Goal: Task Accomplishment & Management: Use online tool/utility

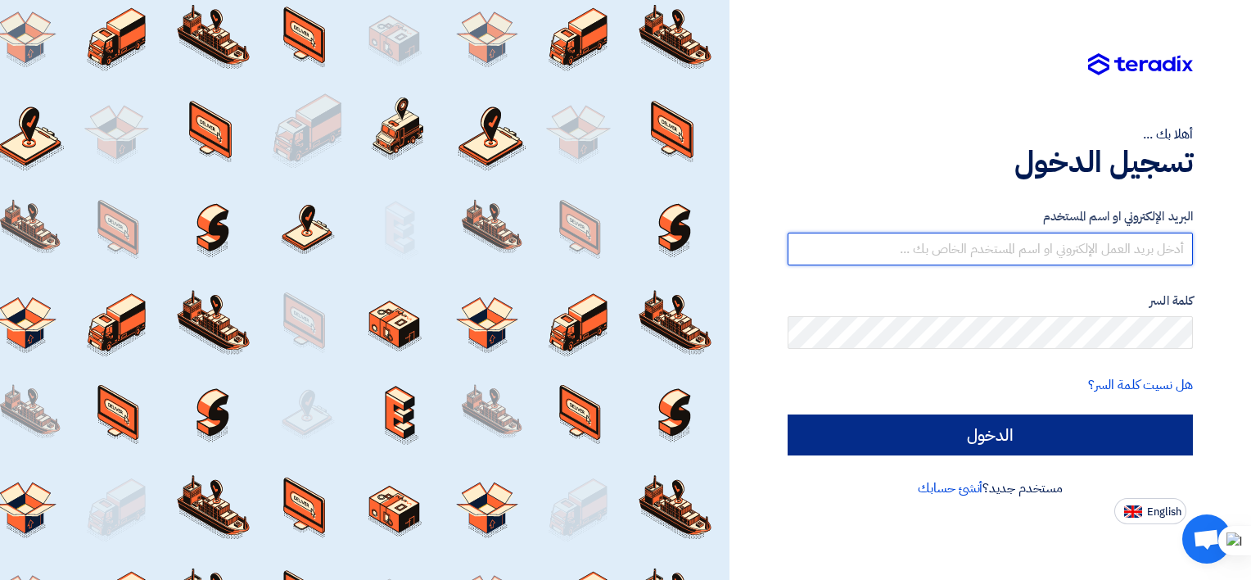
type input "[EMAIL_ADDRESS][DOMAIN_NAME]"
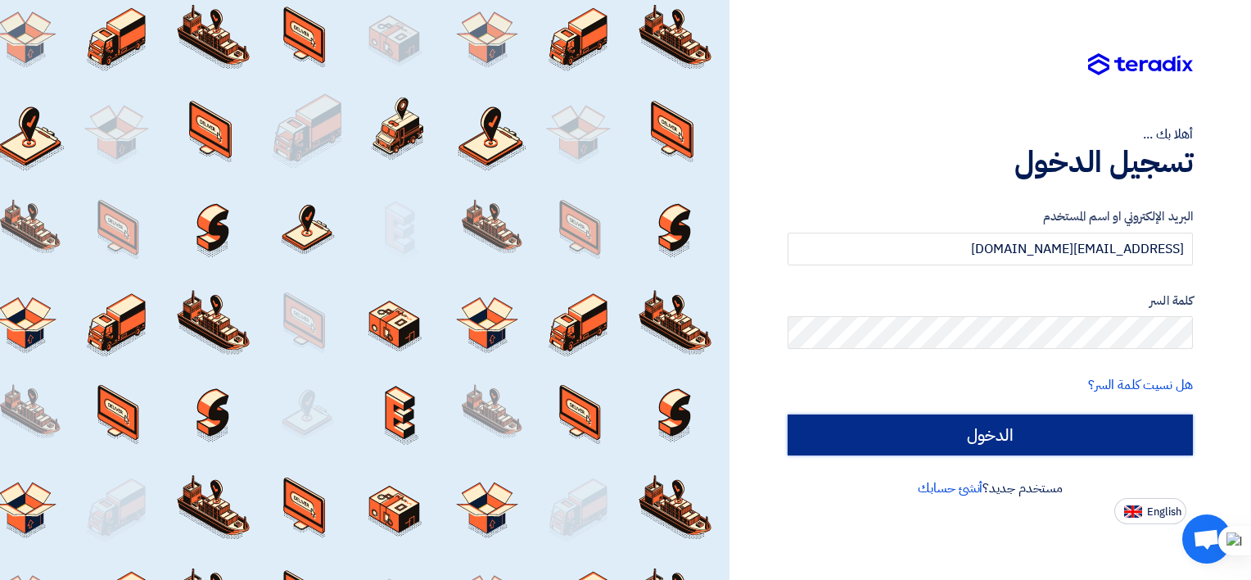
click at [937, 422] on input "الدخول" at bounding box center [990, 434] width 405 height 41
type input "Sign in"
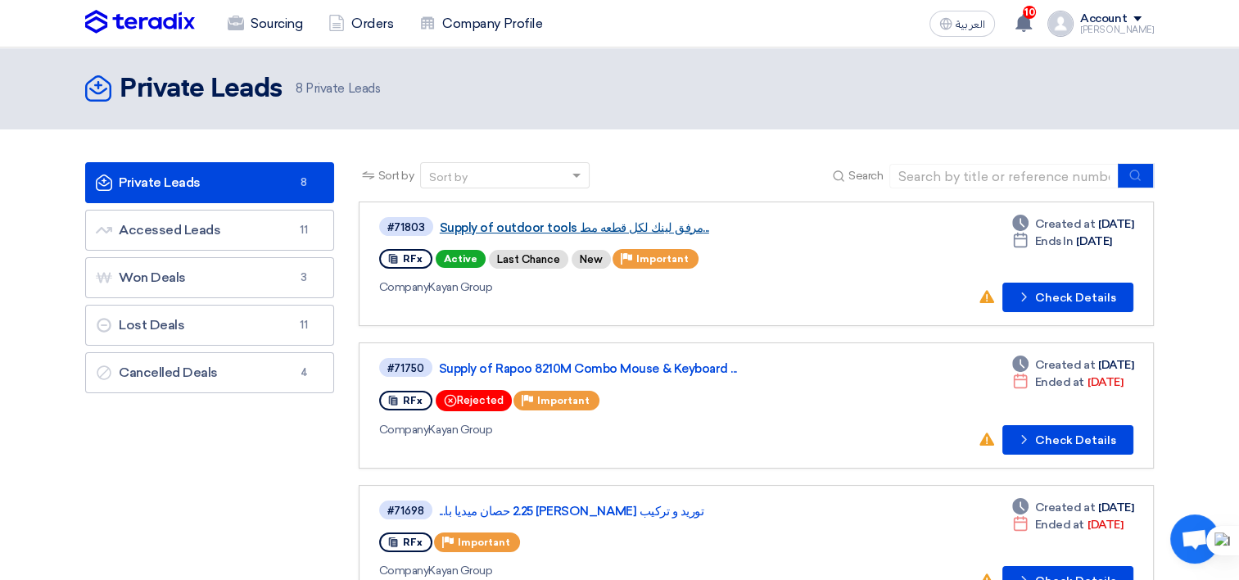
click at [616, 222] on link "Supply of outdoor tools مرفق لينك لكل قطعه مط..." at bounding box center [644, 227] width 409 height 15
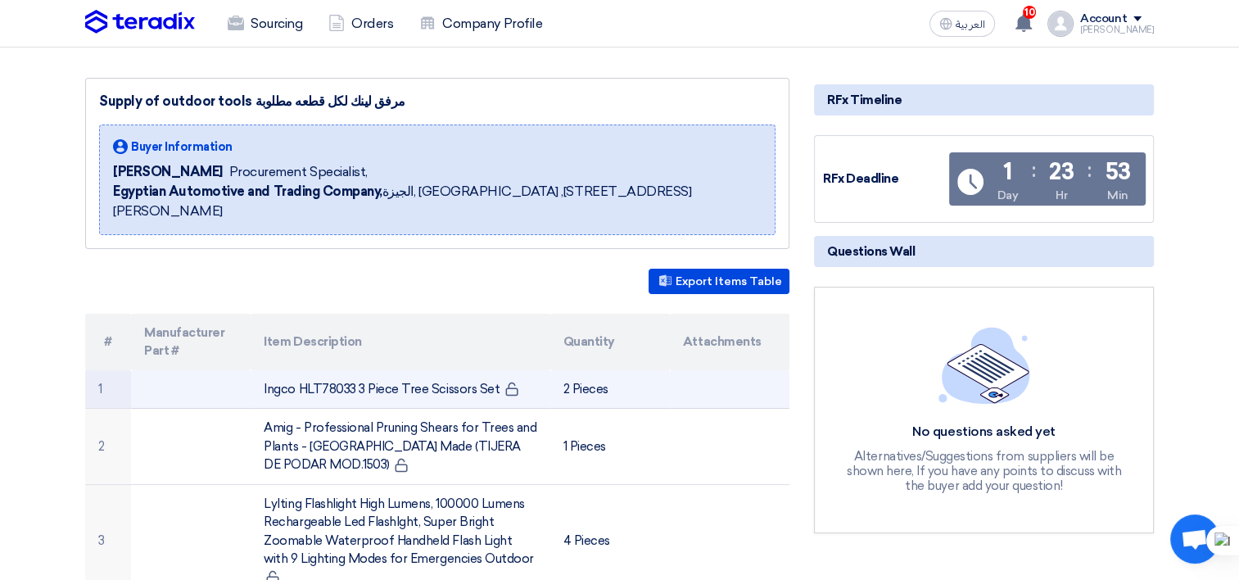
scroll to position [246, 0]
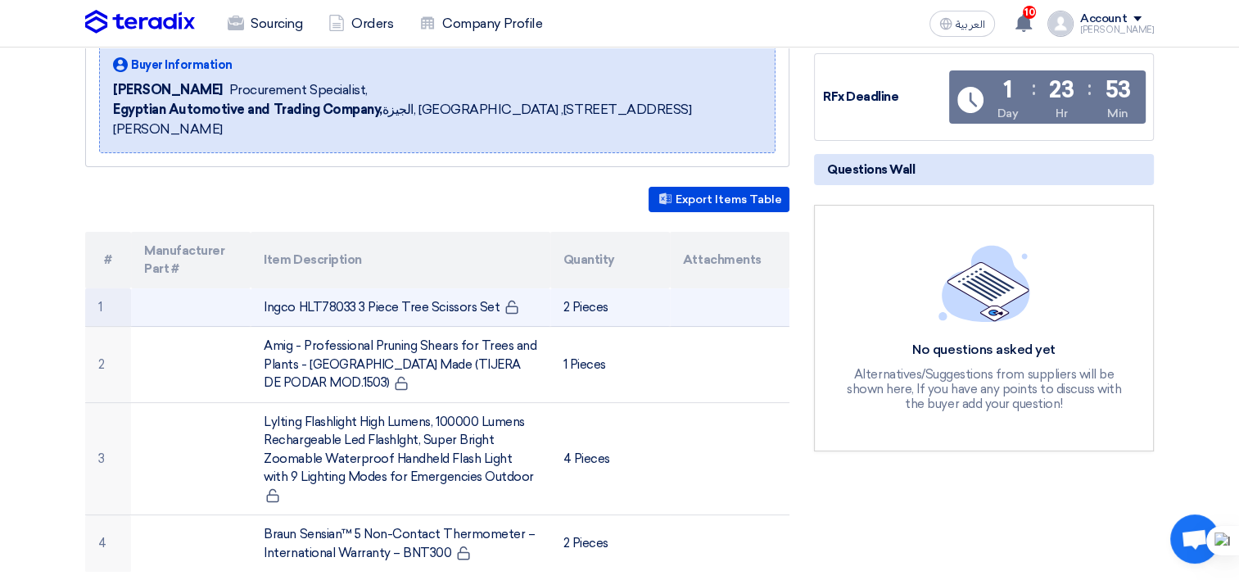
drag, startPoint x: 246, startPoint y: 268, endPoint x: 493, endPoint y: 265, distance: 246.4
click at [493, 288] on tr "1 Ingco HLT78033 3 Piece Tree Scissors Set 2 Pieces" at bounding box center [437, 307] width 704 height 38
copy tr "Ingco HLT78033 3 Piece Tree Scissors Set"
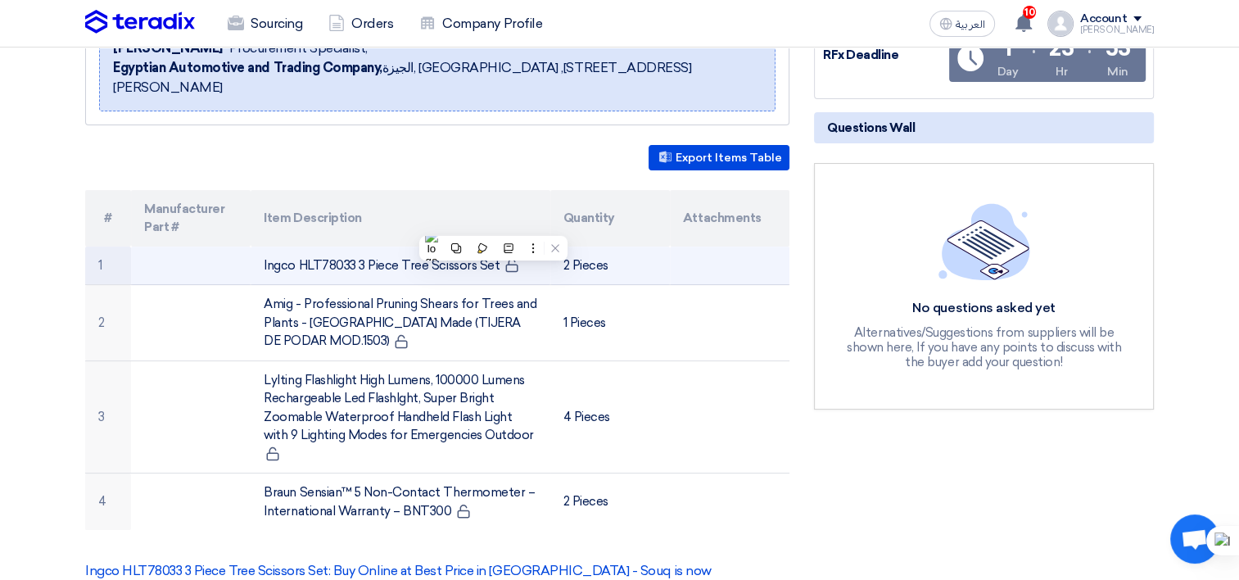
scroll to position [327, 0]
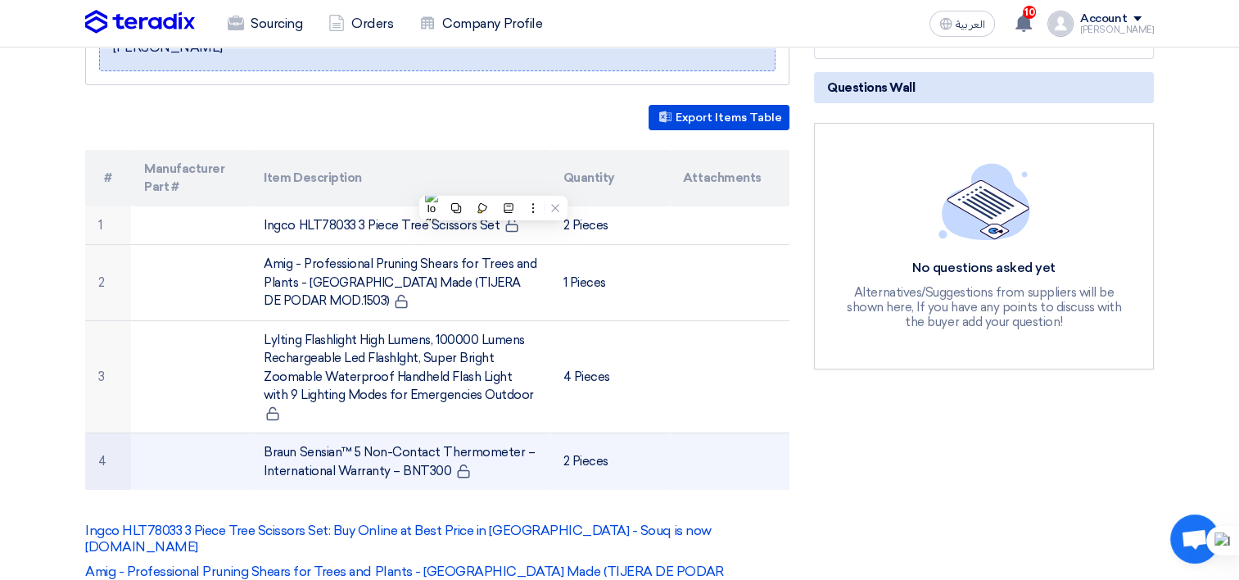
drag, startPoint x: 442, startPoint y: 413, endPoint x: 262, endPoint y: 389, distance: 181.7
click at [262, 433] on td "Braun Sensian™ 5 Non-Contact Thermometer – International Warranty – BNT300" at bounding box center [400, 461] width 299 height 57
copy td "Braun Sensian™ 5 Non-Contact Thermometer – International Warranty – BNT300"
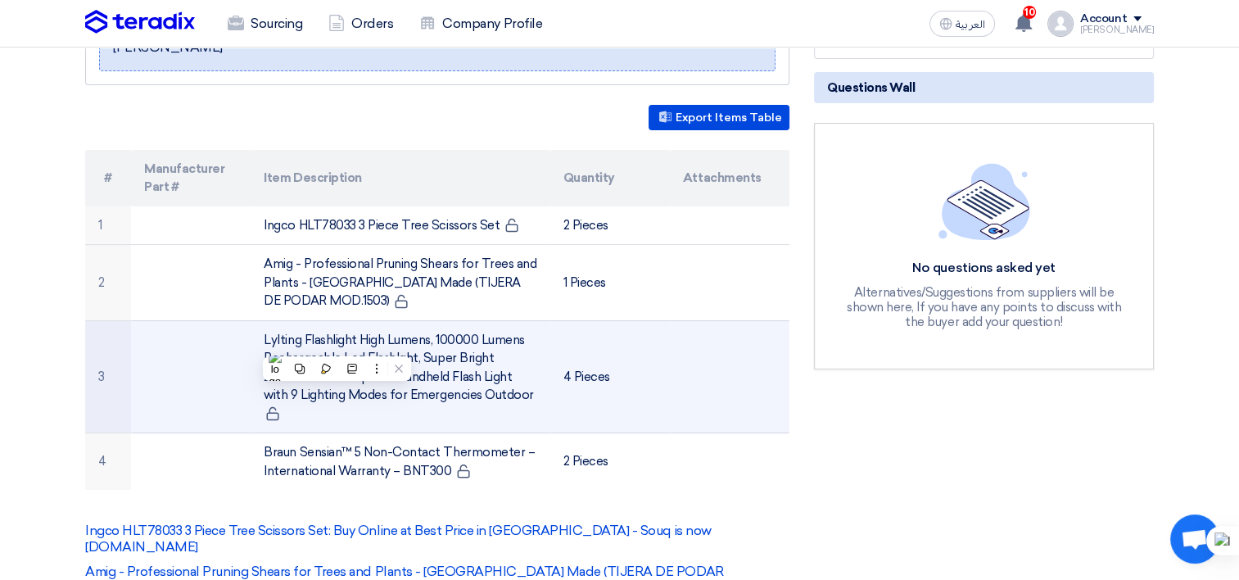
click at [485, 351] on td "Lylting Flashlight High Lumens, 100000 Lumens Rechargeable Led Flashlght, Super…" at bounding box center [400, 376] width 299 height 113
drag, startPoint x: 502, startPoint y: 355, endPoint x: 196, endPoint y: 305, distance: 309.6
click at [196, 320] on tr "3 Lylting Flashlight High Lumens, 100000 Lumens Rechargeable Led Flashlght, Sup…" at bounding box center [437, 376] width 704 height 113
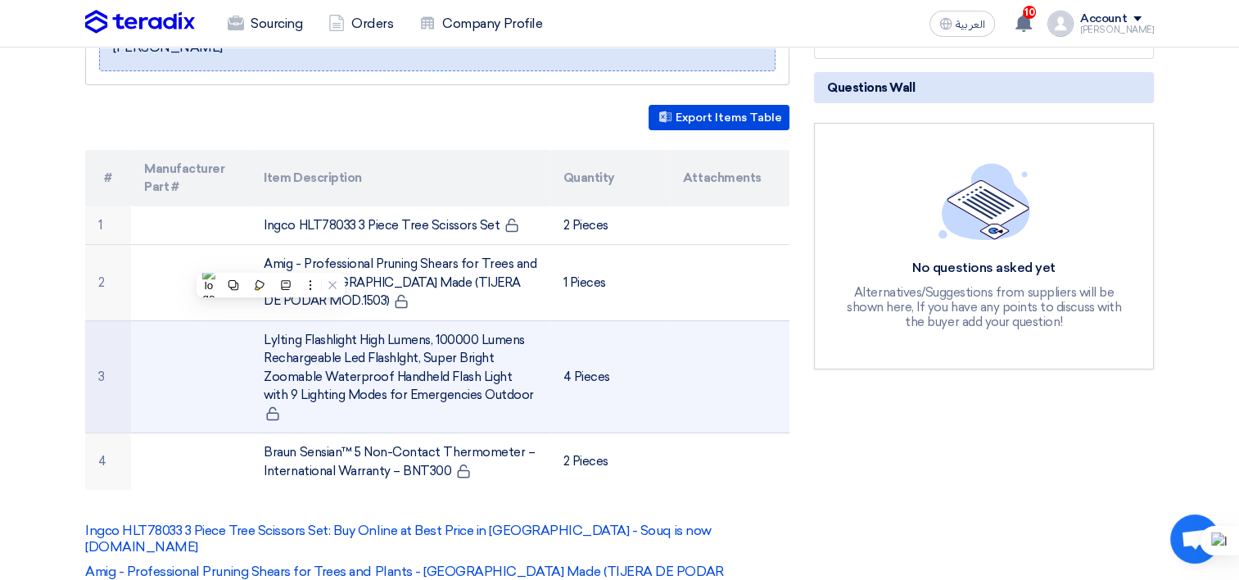
copy tr "Lylting Flashlight High Lumens, 100000 Lumens Rechargeable Led Flashlght, Super…"
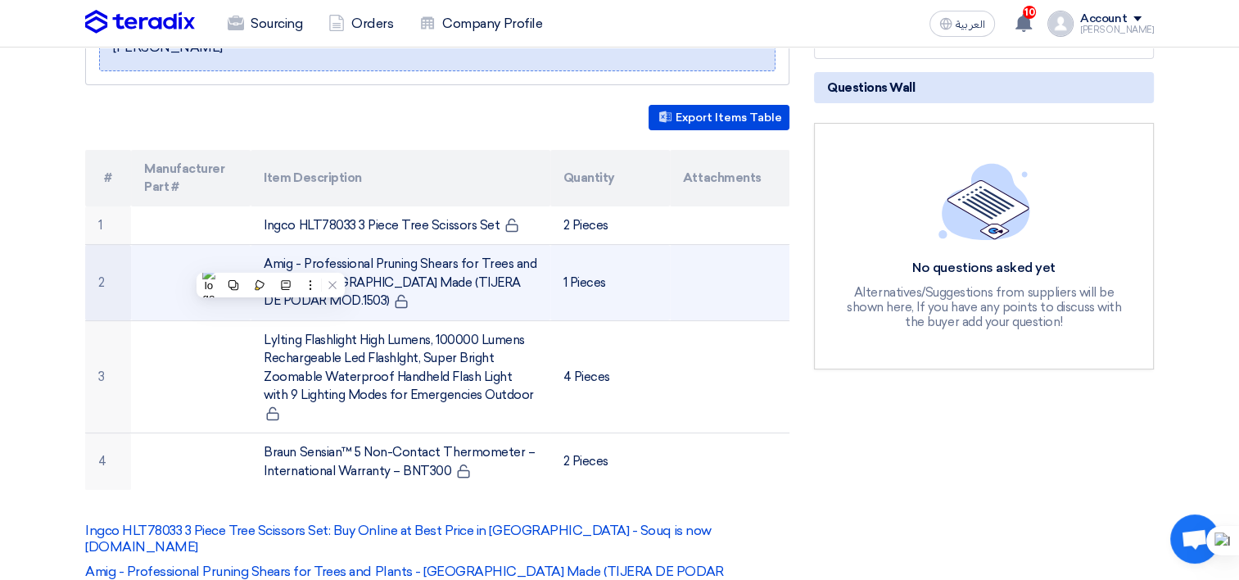
drag, startPoint x: 326, startPoint y: 258, endPoint x: 266, endPoint y: 216, distance: 72.9
click at [266, 245] on td "Amig - Professional Pruning Shears for Trees and Plants - [GEOGRAPHIC_DATA] Mad…" at bounding box center [400, 283] width 299 height 76
copy td "Amig - Professional Pruning Shears for Trees and Plants - [GEOGRAPHIC_DATA] Mad…"
